Goal: Check status: Check status

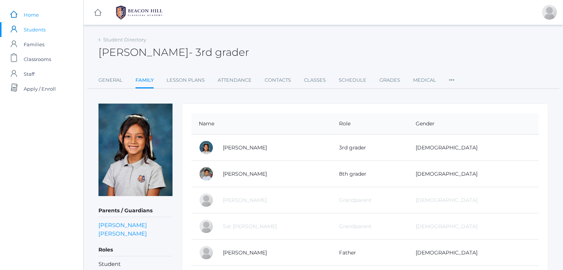
click at [33, 16] on span "Home" at bounding box center [31, 14] width 15 height 15
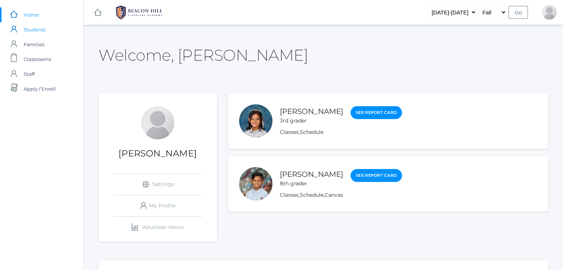
click at [36, 27] on span "Students" at bounding box center [35, 29] width 22 height 15
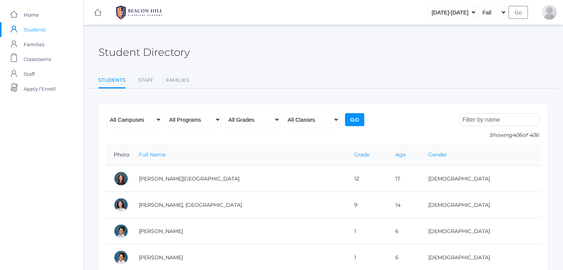
click at [33, 29] on span "Students" at bounding box center [35, 29] width 22 height 15
click at [37, 27] on span "Students" at bounding box center [35, 29] width 22 height 15
click at [33, 14] on span "Home" at bounding box center [31, 14] width 15 height 15
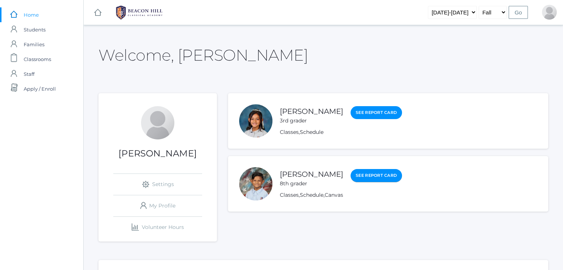
click at [350, 174] on link "See Report Card" at bounding box center [375, 175] width 51 height 13
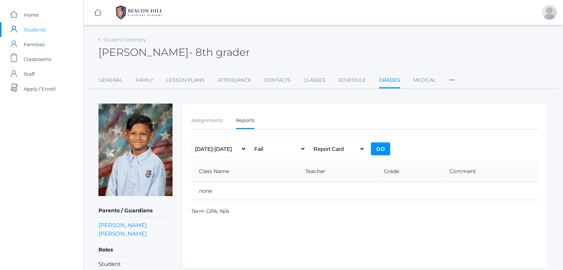
click at [377, 144] on input "Go" at bounding box center [380, 148] width 19 height 13
click at [375, 148] on input "Go" at bounding box center [380, 148] width 19 height 13
click at [238, 144] on select "2019-2020 2020-2021 2021-2022 2022-2023 2023-2024 2024-2025 2025-2026" at bounding box center [219, 149] width 56 height 17
click at [191, 141] on select "2019-2020 2020-2021 2021-2022 2022-2023 2023-2024 2024-2025 2025-2026" at bounding box center [219, 149] width 56 height 17
click at [302, 148] on select "Fall Spring" at bounding box center [278, 149] width 56 height 17
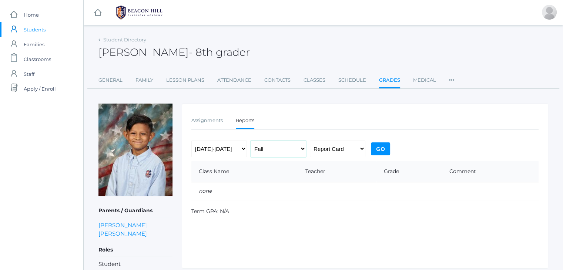
click at [250, 141] on select "Fall Spring" at bounding box center [278, 149] width 56 height 17
click at [245, 147] on select "2019-2020 2020-2021 2021-2022 2022-2023 2023-2024 2024-2025 2025-2026" at bounding box center [219, 149] width 56 height 17
select select "[DATE]-[DATE]"
click at [191, 141] on select "2019-2020 2020-2021 2021-2022 2022-2023 2023-2024 2024-2025 2025-2026" at bounding box center [219, 149] width 56 height 17
click at [376, 149] on input "Go" at bounding box center [380, 148] width 19 height 13
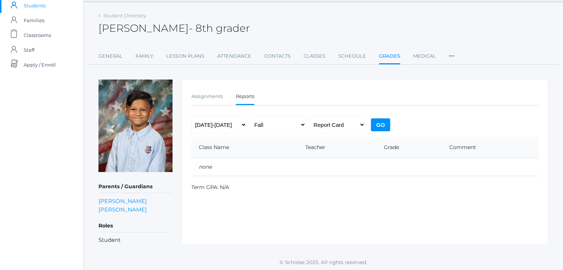
scroll to position [25, 0]
click at [380, 122] on input "Go" at bounding box center [380, 124] width 19 height 13
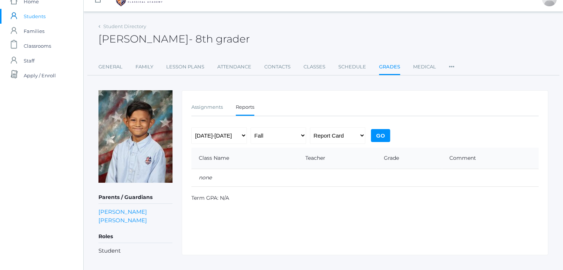
click at [225, 196] on div "Beacon Hill Classical Academy Rillo, Titus 358 Westpark Ct #302 Camarillo Ca 93…" at bounding box center [364, 175] width 347 height 54
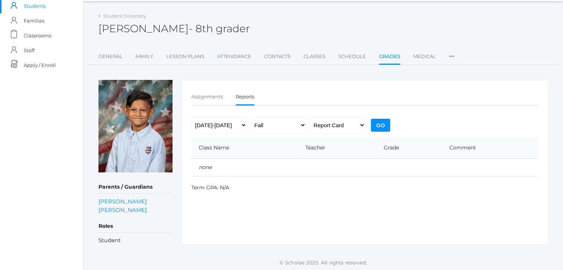
scroll to position [25, 0]
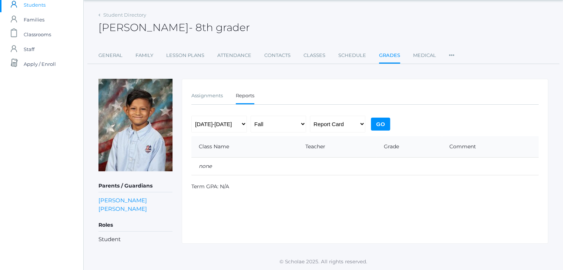
click at [108, 241] on li "Student" at bounding box center [135, 239] width 74 height 9
click at [221, 150] on th "Class Name" at bounding box center [244, 146] width 107 height 21
